Goal: Communication & Community: Ask a question

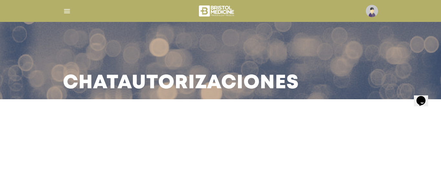
click at [422, 96] on icon "Widget de Chat" at bounding box center [421, 101] width 9 height 10
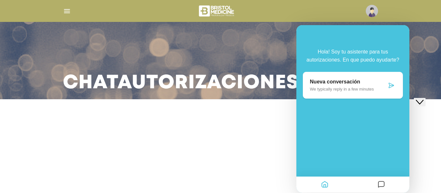
click at [387, 79] on p "Nueva conversación" at bounding box center [348, 82] width 77 height 6
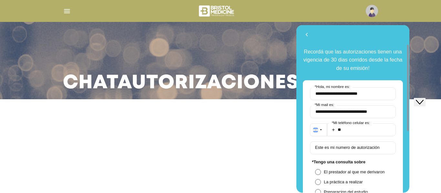
click at [421, 72] on div "Chat Autorizaciones" at bounding box center [220, 49] width 441 height 99
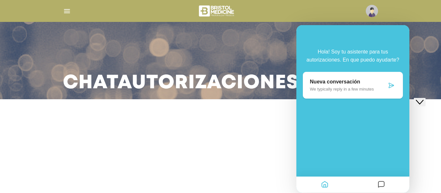
drag, startPoint x: 441, startPoint y: 57, endPoint x: 438, endPoint y: 78, distance: 21.2
click at [438, 78] on div "Chat Autorizaciones" at bounding box center [220, 49] width 441 height 99
click at [227, 89] on h3 "Chat Autorizaciones" at bounding box center [181, 83] width 236 height 17
click at [63, 14] on div at bounding box center [220, 11] width 331 height 16
click at [68, 9] on img "button" at bounding box center [67, 11] width 8 height 8
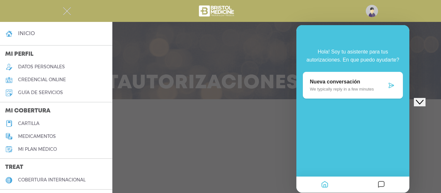
click at [21, 37] on link "inicio" at bounding box center [56, 33] width 112 height 13
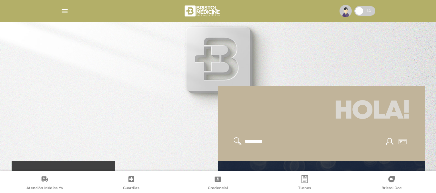
scroll to position [172, 0]
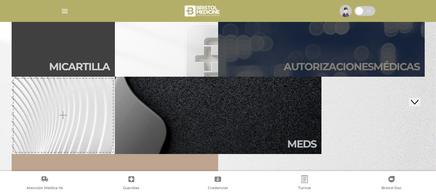
scroll to position [0, 0]
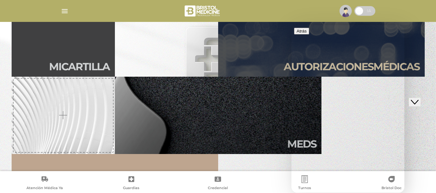
click at [420, 98] on button "Close Chat This icon closes the chat window." at bounding box center [415, 102] width 12 height 8
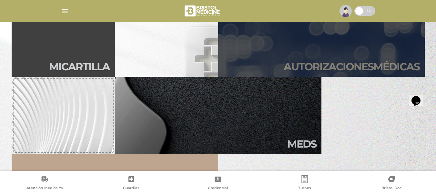
click at [389, 67] on h2 "Autori zaciones médicas" at bounding box center [352, 67] width 136 height 12
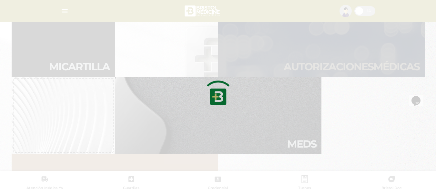
click at [389, 67] on div at bounding box center [218, 96] width 436 height 193
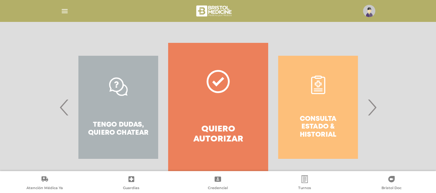
scroll to position [119, 0]
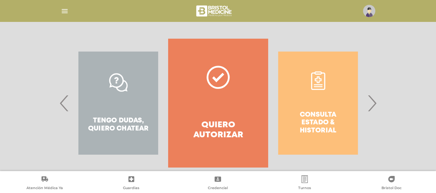
click at [369, 105] on span "›" at bounding box center [372, 103] width 13 height 35
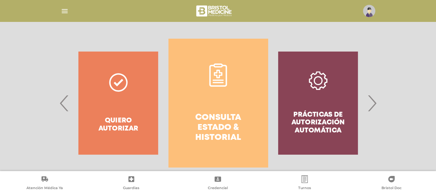
click at [238, 106] on link "Consulta estado & historial" at bounding box center [219, 103] width 100 height 129
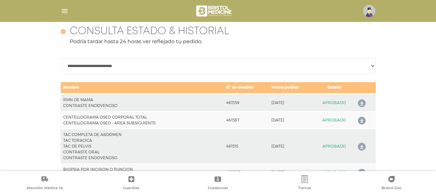
scroll to position [291, 0]
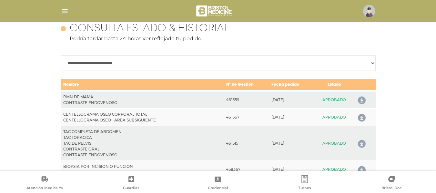
click at [357, 144] on icon at bounding box center [361, 144] width 10 height 10
click at [361, 143] on icon at bounding box center [361, 144] width 10 height 10
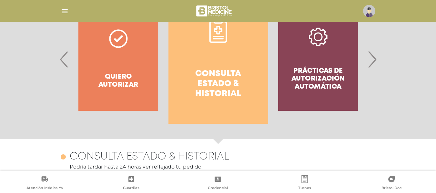
scroll to position [161, 0]
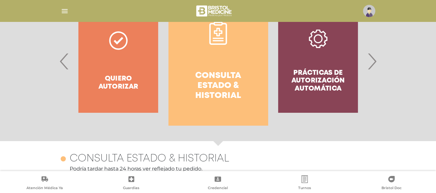
click at [373, 63] on span "›" at bounding box center [372, 61] width 13 height 35
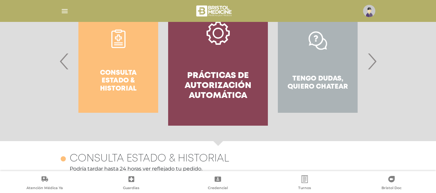
click at [373, 63] on span "›" at bounding box center [372, 61] width 13 height 35
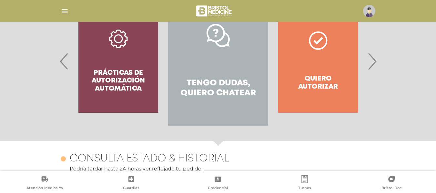
click at [245, 60] on link "Tengo dudas, quiero chatear" at bounding box center [218, 61] width 100 height 129
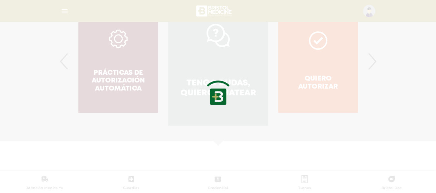
scroll to position [255, 0]
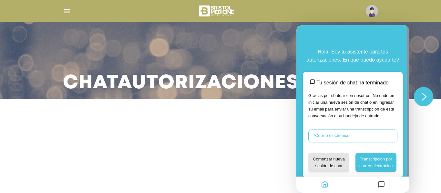
click at [370, 140] on input "* Correo electrónico" at bounding box center [352, 136] width 89 height 13
click at [423, 101] on button "Close Chat This icon closes the chat window." at bounding box center [423, 96] width 19 height 19
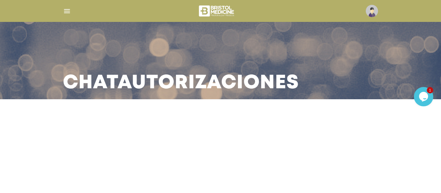
click at [423, 101] on icon "Opens Chat This icon Opens the chat window." at bounding box center [424, 96] width 10 height 10
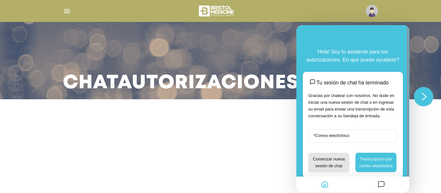
click at [423, 101] on button "Close Chat This icon closes the chat window." at bounding box center [423, 96] width 19 height 19
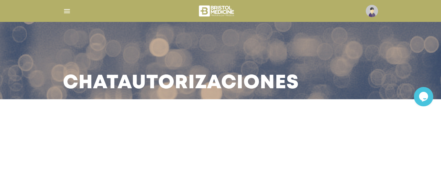
click at [425, 95] on icon "Widget de Chat" at bounding box center [423, 97] width 9 height 10
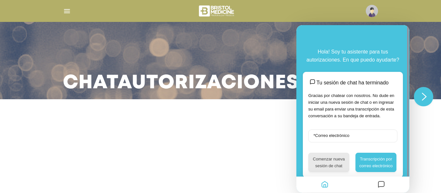
click at [330, 163] on button "Comenzar nueva sesión de chat" at bounding box center [328, 162] width 41 height 19
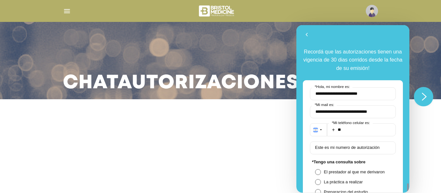
scroll to position [97, 0]
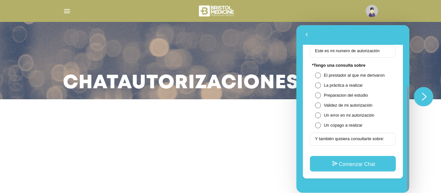
drag, startPoint x: 407, startPoint y: 49, endPoint x: 411, endPoint y: 63, distance: 13.7
click at [410, 63] on html "**********" at bounding box center [353, 109] width 113 height 168
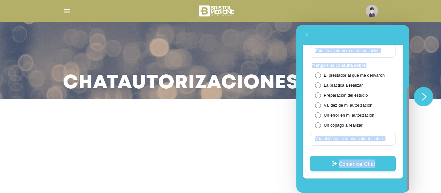
click at [371, 71] on div "* Tengo una consulta sobre El prestador al que me derivaron La práctica a reali…" at bounding box center [353, 95] width 86 height 65
click at [372, 79] on div "* Tengo una consulta sobre El prestador al que me derivaron La práctica a reali…" at bounding box center [353, 95] width 86 height 65
click at [315, 85] on span at bounding box center [318, 86] width 6 height 6
click at [316, 75] on span at bounding box center [318, 76] width 6 height 6
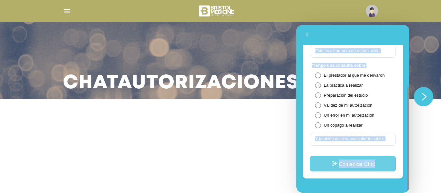
click at [359, 164] on button "Comenzar Chat" at bounding box center [353, 164] width 86 height 16
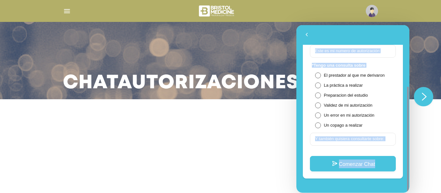
drag, startPoint x: 408, startPoint y: 106, endPoint x: 395, endPoint y: 67, distance: 41.4
click at [395, 67] on div "**********" at bounding box center [353, 109] width 113 height 168
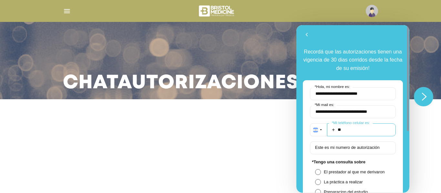
click at [374, 134] on input "**" at bounding box center [361, 130] width 69 height 13
type input "**********"
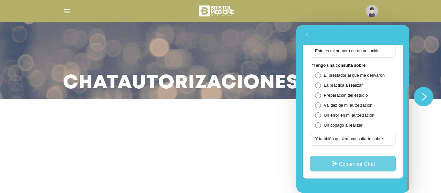
click at [374, 162] on button "Comenzar Chat" at bounding box center [353, 164] width 86 height 16
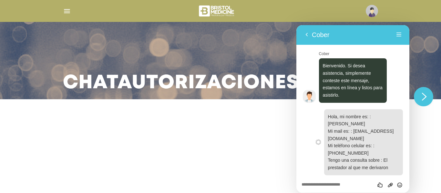
scroll to position [4, 0]
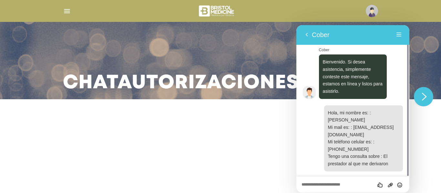
drag, startPoint x: 408, startPoint y: 105, endPoint x: 405, endPoint y: 144, distance: 38.9
click at [405, 144] on div at bounding box center [407, 100] width 5 height 151
drag, startPoint x: 415, startPoint y: 63, endPoint x: 204, endPoint y: 5, distance: 219.3
click at [414, 75] on div "Chat Autorizaciones" at bounding box center [220, 49] width 441 height 99
